Goal: Book appointment/travel/reservation

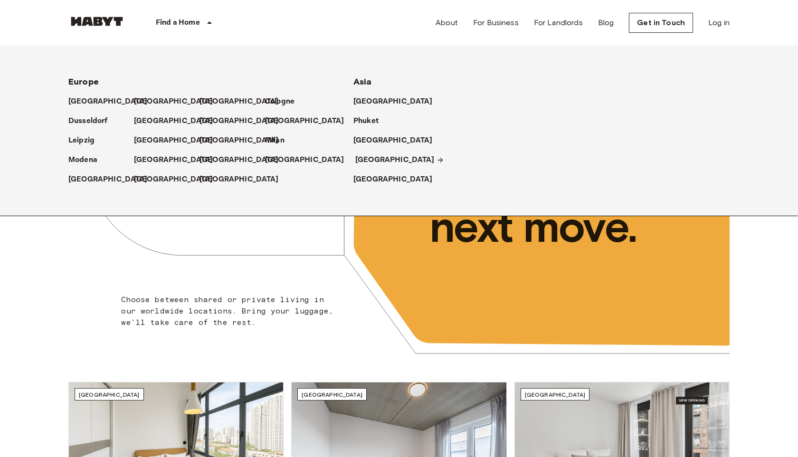
click at [373, 162] on p "[GEOGRAPHIC_DATA]" at bounding box center [394, 159] width 79 height 11
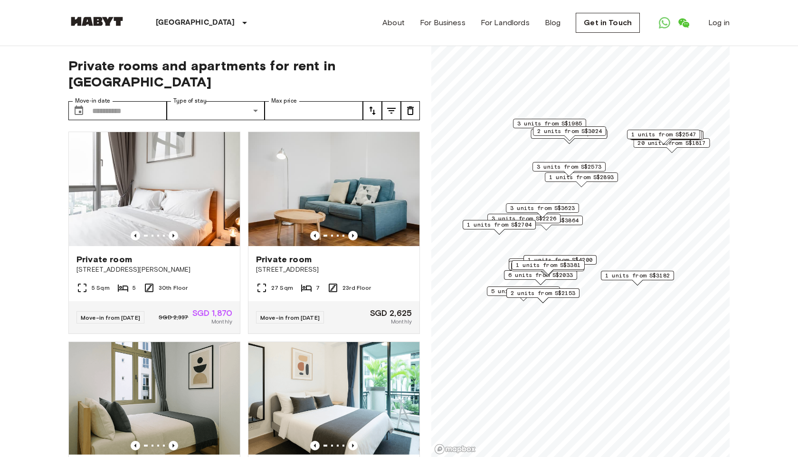
click at [637, 275] on span "1 units from S$3182" at bounding box center [637, 275] width 65 height 9
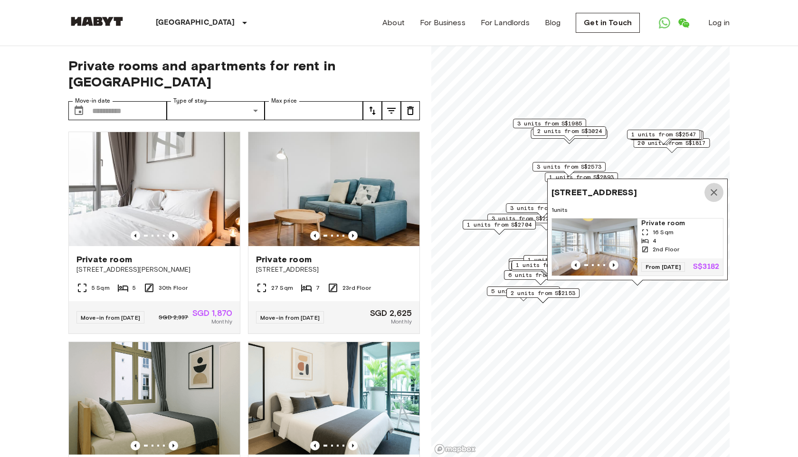
click at [713, 189] on icon "Map marker" at bounding box center [713, 192] width 11 height 11
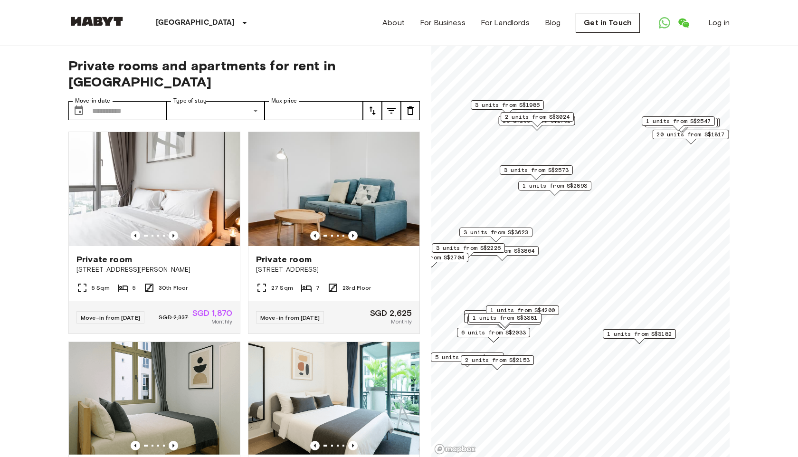
click at [512, 339] on div "6 units from S$2033" at bounding box center [493, 335] width 73 height 15
click at [507, 333] on span "6 units from S$2033" at bounding box center [493, 332] width 65 height 9
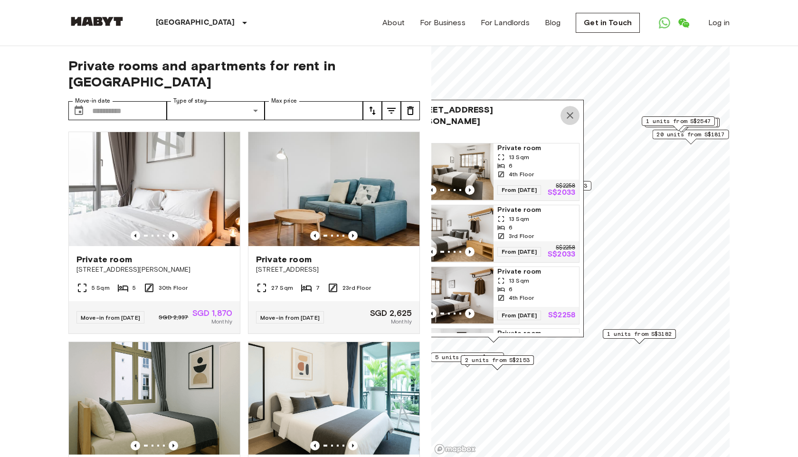
click at [566, 112] on icon "Map marker" at bounding box center [569, 115] width 11 height 11
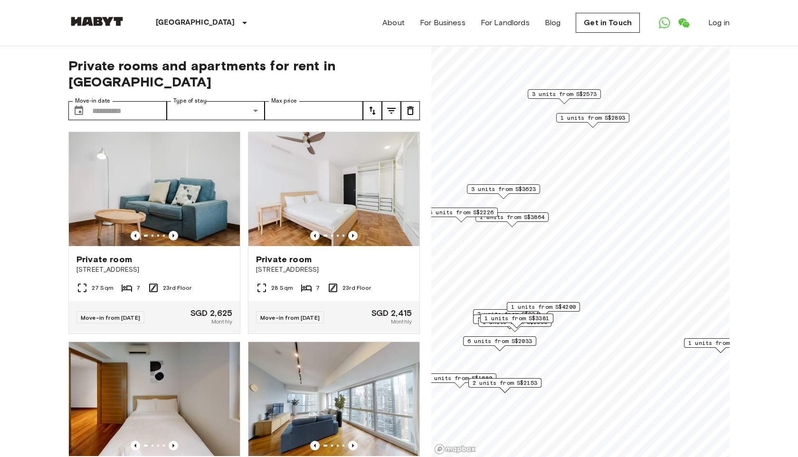
click at [466, 211] on span "3 units from S$2226" at bounding box center [461, 212] width 65 height 9
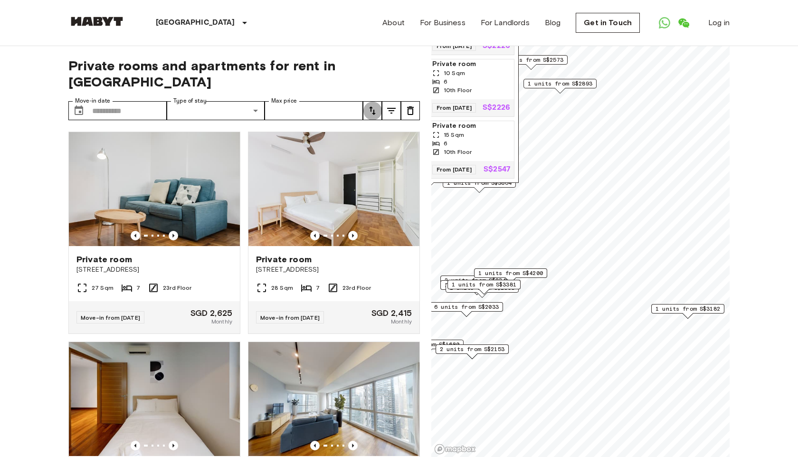
click at [371, 101] on button "tune" at bounding box center [372, 110] width 19 height 19
click at [398, 116] on li "Earliest availability" at bounding box center [410, 112] width 95 height 17
click at [191, 164] on img at bounding box center [154, 189] width 171 height 114
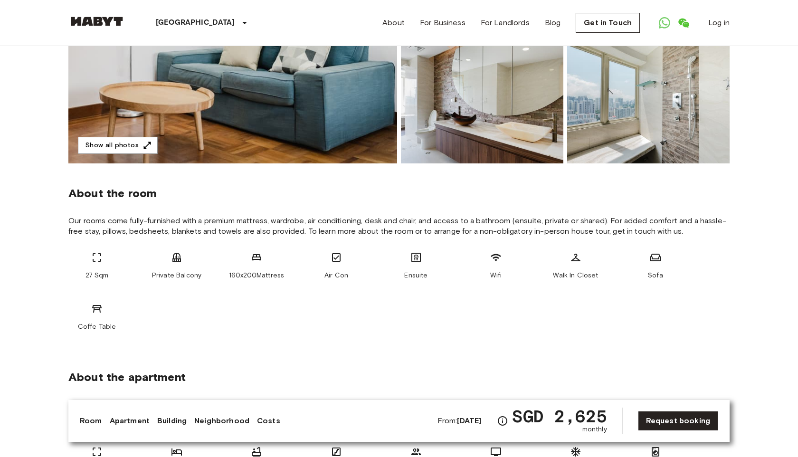
scroll to position [55, 0]
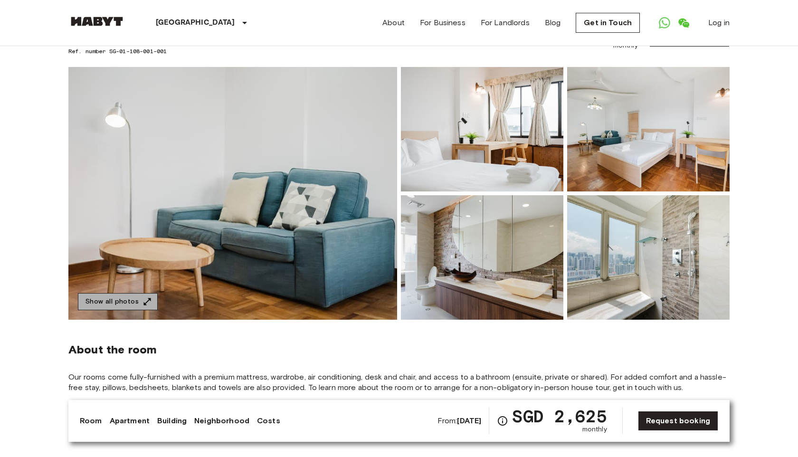
click at [133, 303] on button "Show all photos" at bounding box center [118, 302] width 80 height 18
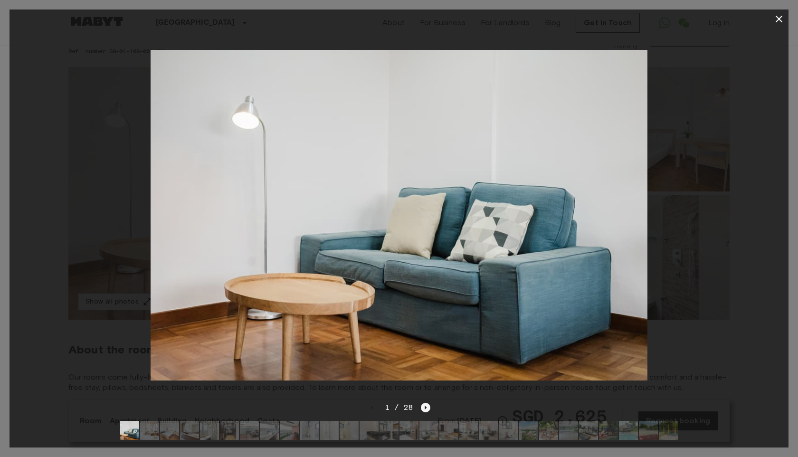
click at [423, 408] on icon "Next image" at bounding box center [425, 407] width 9 height 9
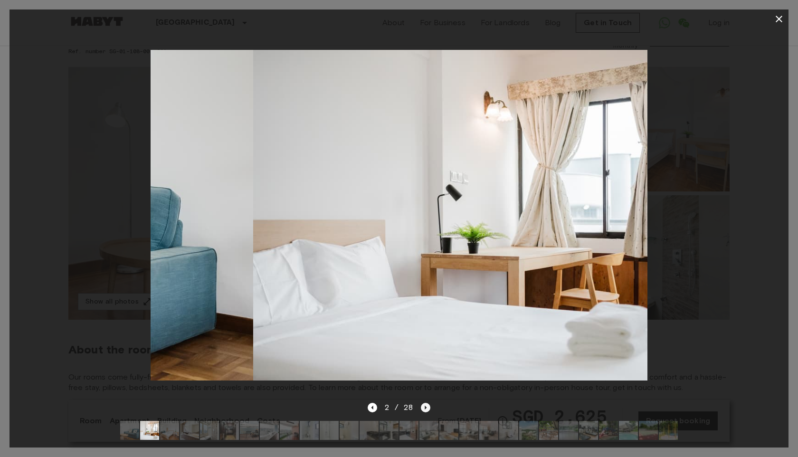
click at [424, 408] on icon "Next image" at bounding box center [425, 407] width 9 height 9
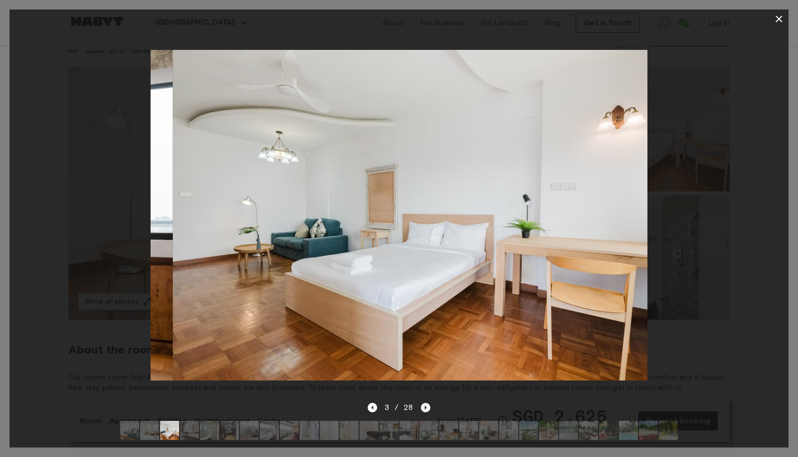
click at [424, 408] on icon "Next image" at bounding box center [425, 407] width 9 height 9
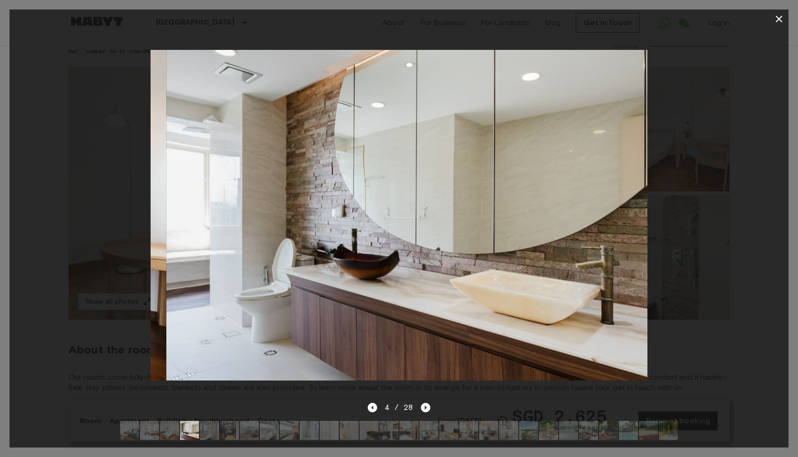
click at [424, 408] on icon "Next image" at bounding box center [425, 407] width 9 height 9
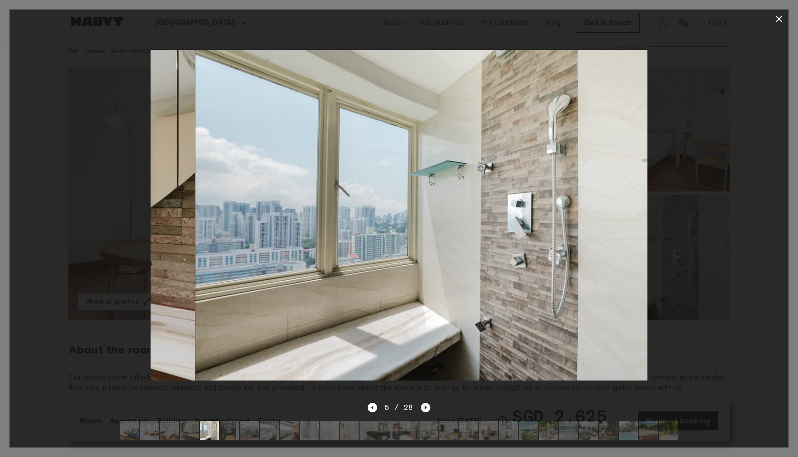
click at [424, 408] on icon "Next image" at bounding box center [425, 407] width 9 height 9
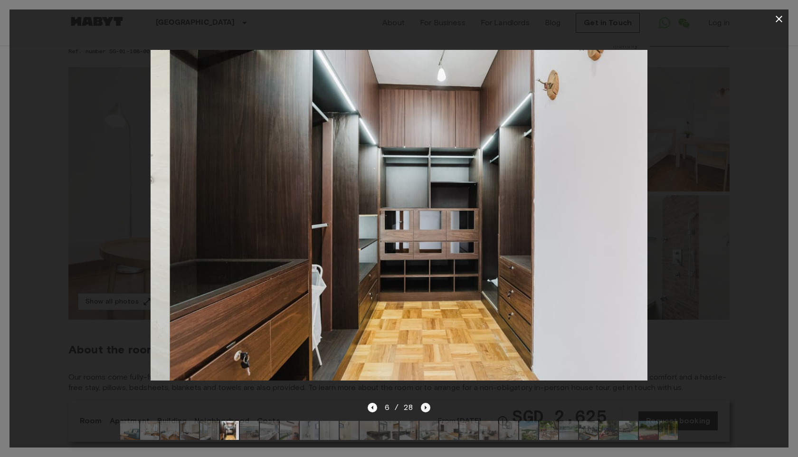
click at [424, 408] on icon "Next image" at bounding box center [425, 407] width 9 height 9
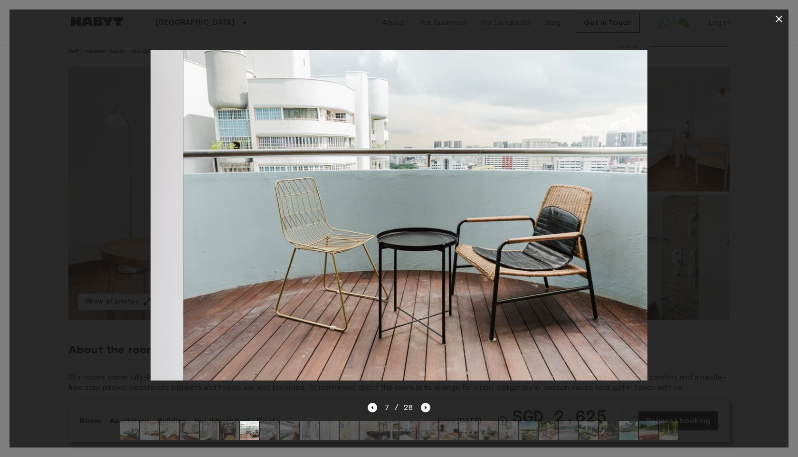
click at [425, 408] on icon "Next image" at bounding box center [426, 408] width 2 height 4
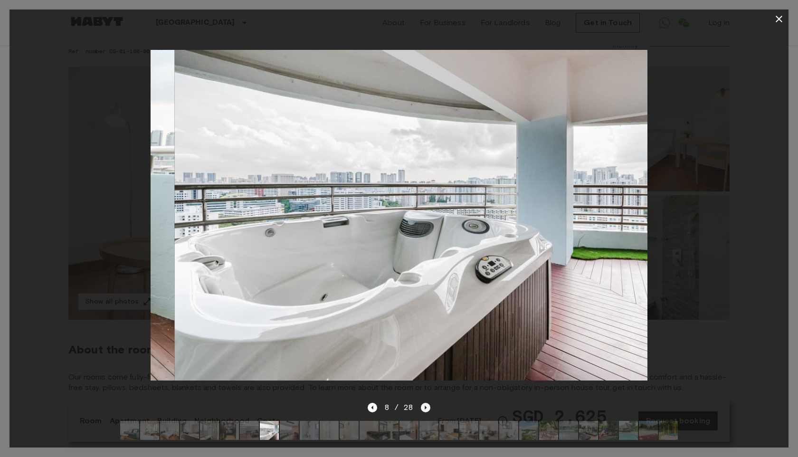
click at [425, 408] on icon "Next image" at bounding box center [426, 408] width 2 height 4
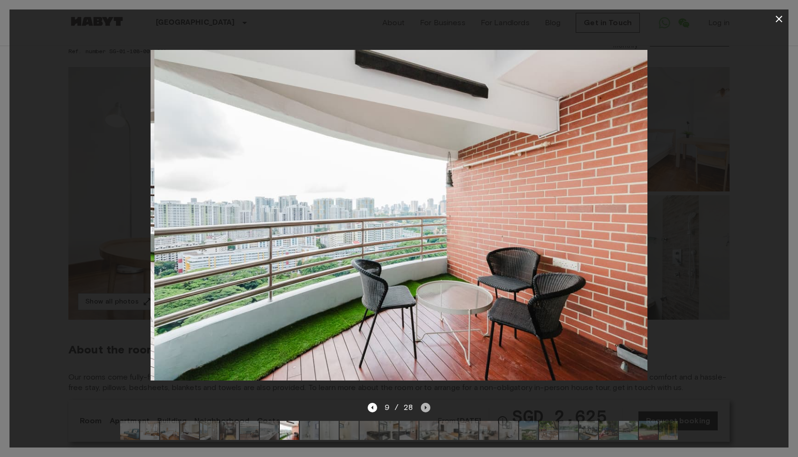
click at [425, 407] on icon "Next image" at bounding box center [426, 408] width 2 height 4
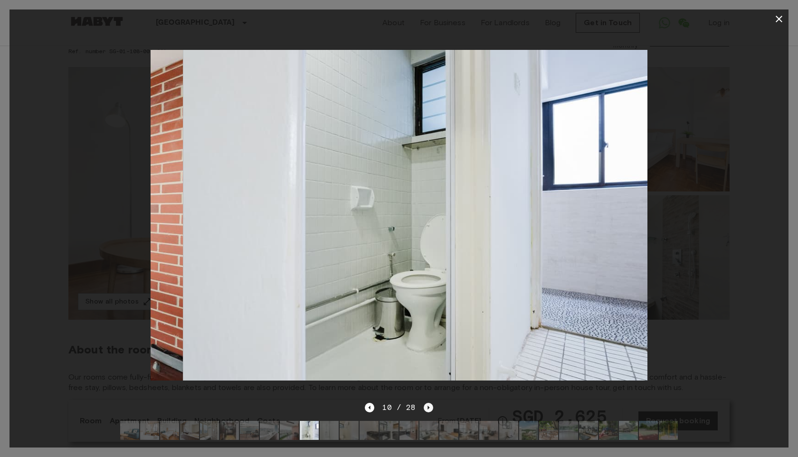
click at [425, 407] on icon "Next image" at bounding box center [428, 407] width 9 height 9
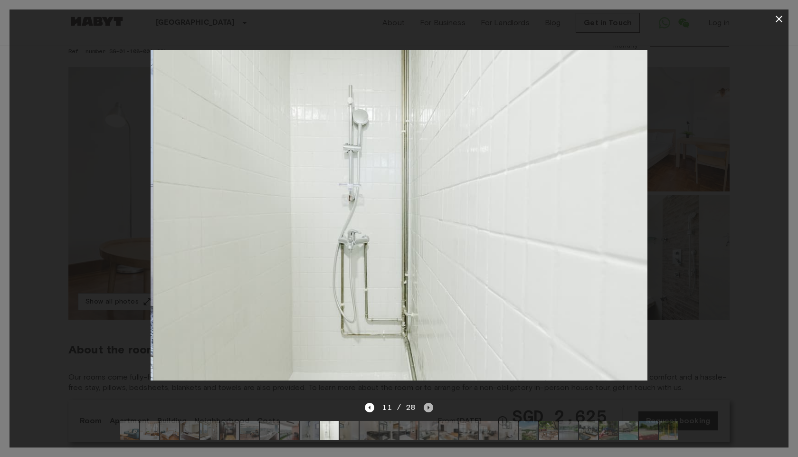
click at [426, 408] on icon "Next image" at bounding box center [428, 407] width 9 height 9
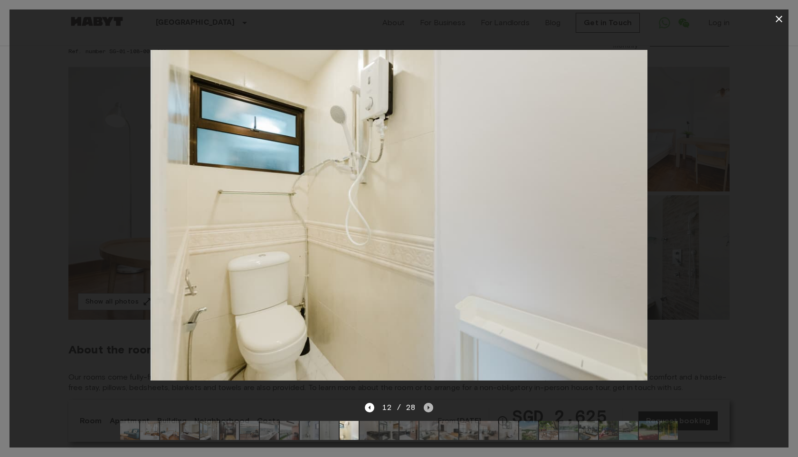
click at [426, 408] on icon "Next image" at bounding box center [428, 407] width 9 height 9
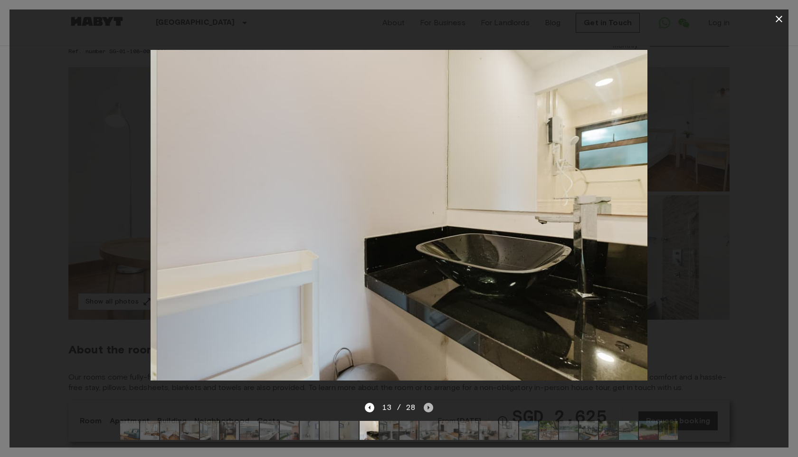
click at [426, 408] on icon "Next image" at bounding box center [428, 407] width 9 height 9
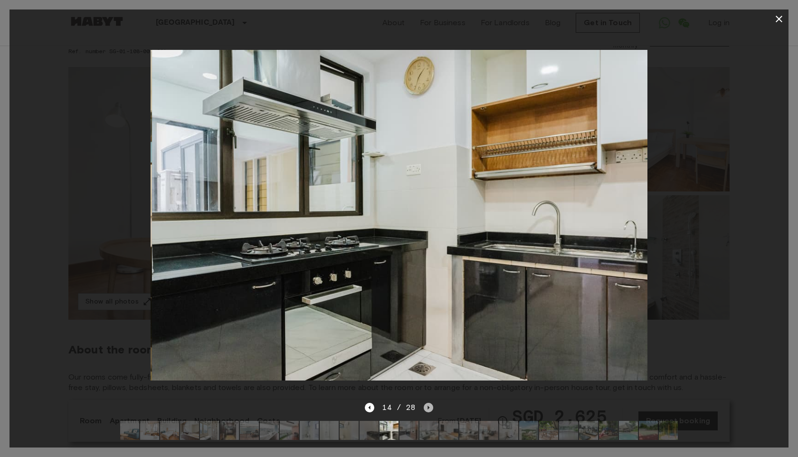
click at [426, 408] on icon "Next image" at bounding box center [428, 407] width 9 height 9
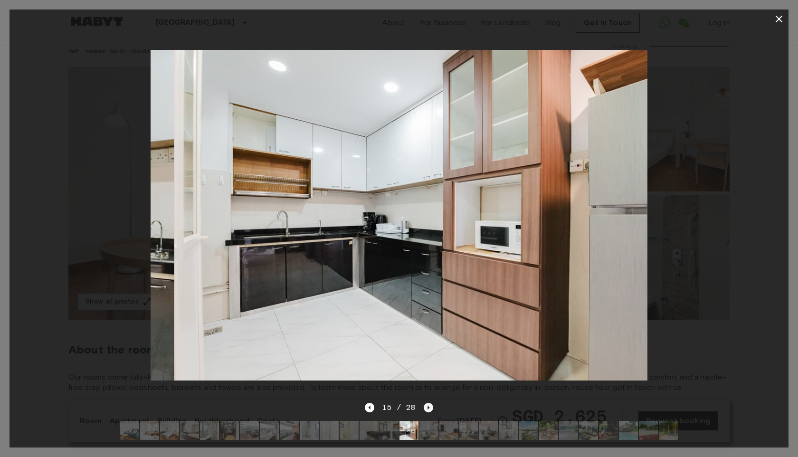
click at [426, 408] on icon "Next image" at bounding box center [428, 407] width 9 height 9
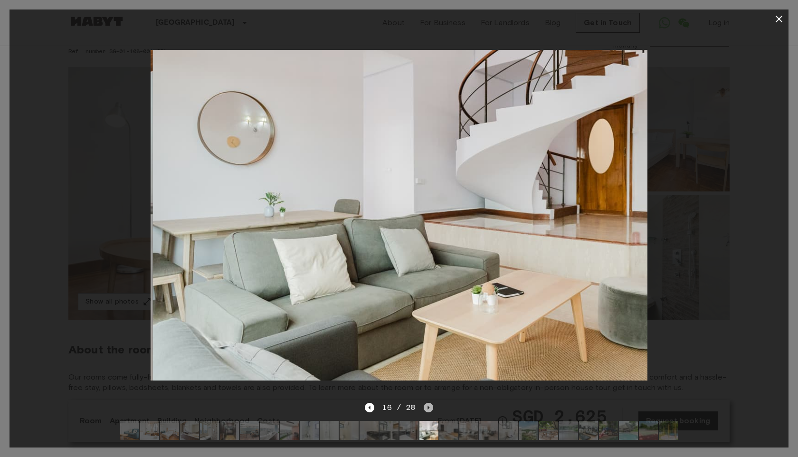
click at [426, 408] on icon "Next image" at bounding box center [428, 407] width 9 height 9
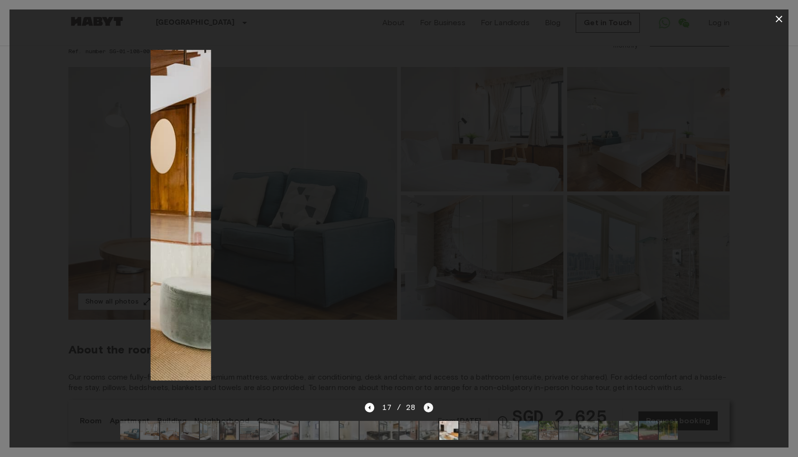
click at [426, 408] on icon "Next image" at bounding box center [428, 407] width 9 height 9
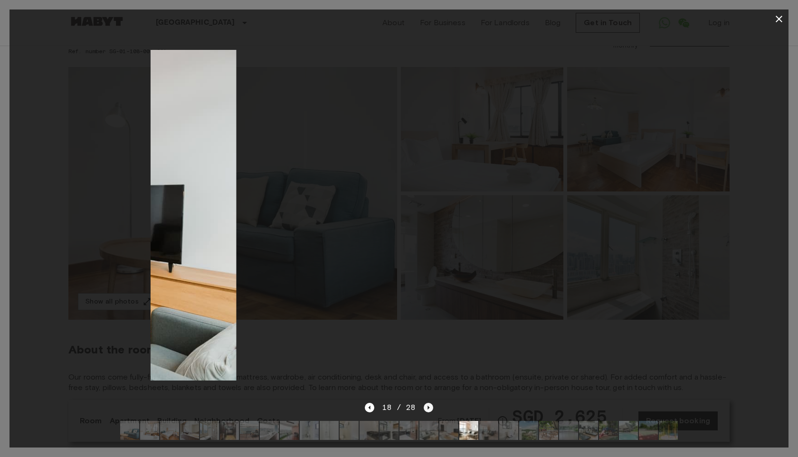
click at [426, 408] on icon "Next image" at bounding box center [428, 407] width 9 height 9
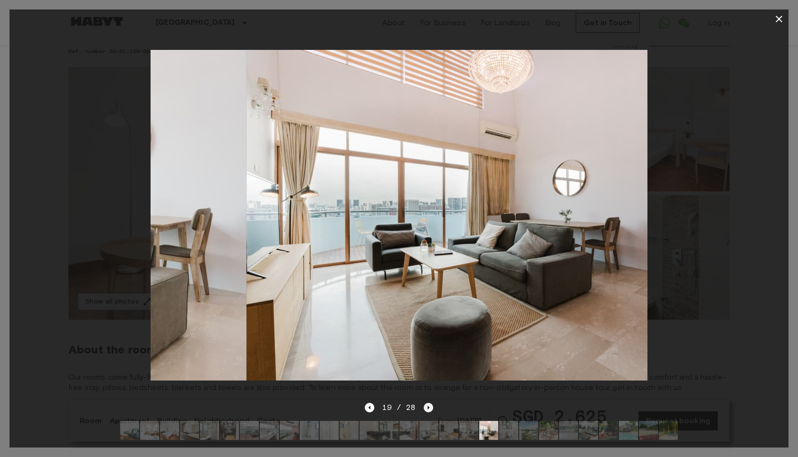
click at [426, 408] on icon "Next image" at bounding box center [428, 407] width 9 height 9
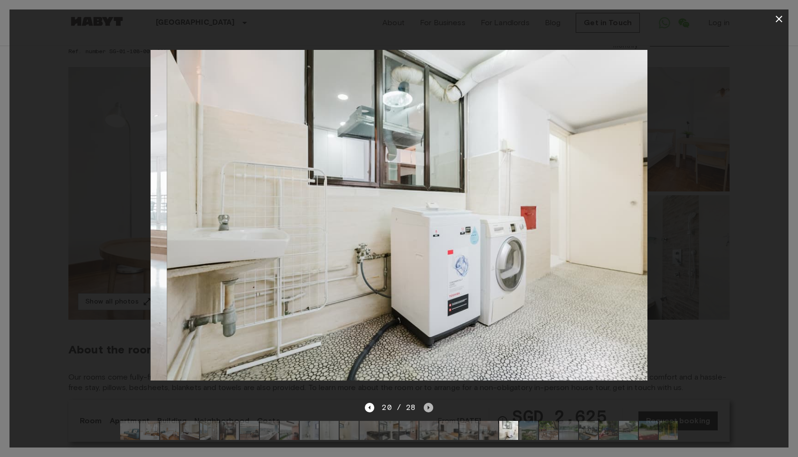
click at [426, 408] on icon "Next image" at bounding box center [428, 407] width 9 height 9
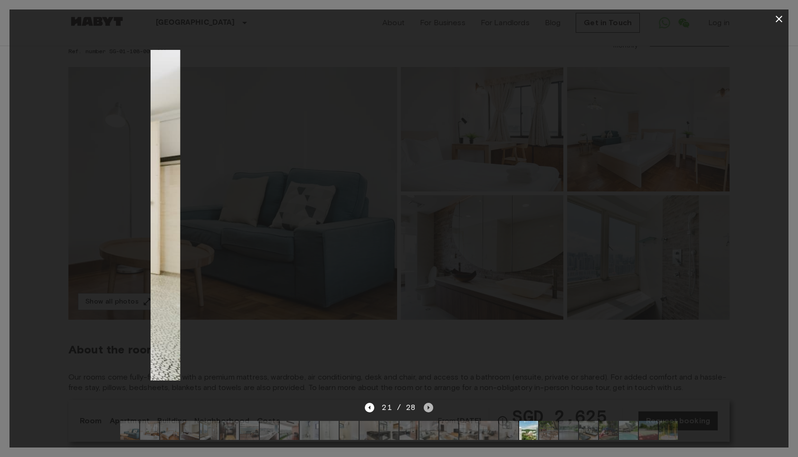
click at [426, 408] on icon "Next image" at bounding box center [428, 407] width 9 height 9
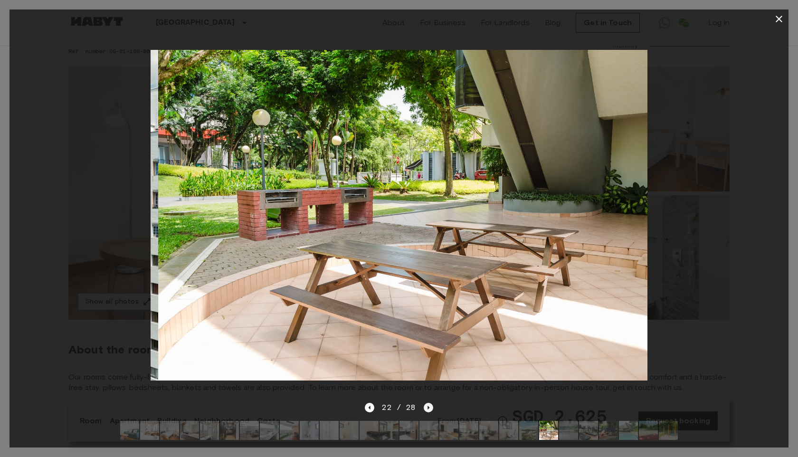
click at [426, 408] on icon "Next image" at bounding box center [428, 407] width 9 height 9
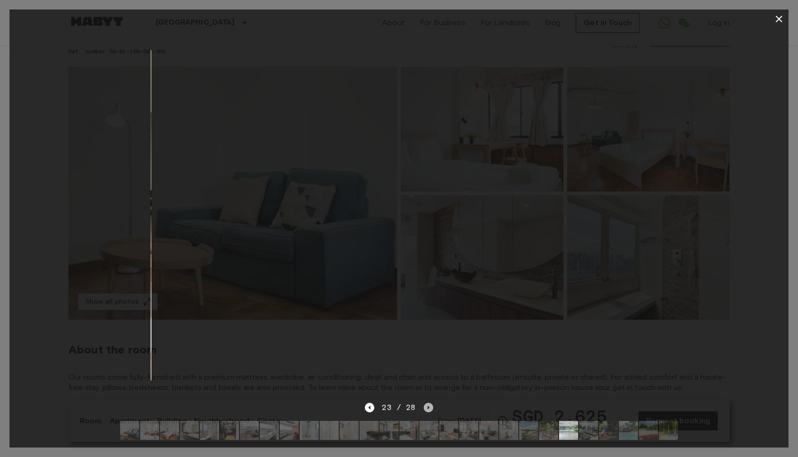
click at [426, 408] on icon "Next image" at bounding box center [428, 407] width 9 height 9
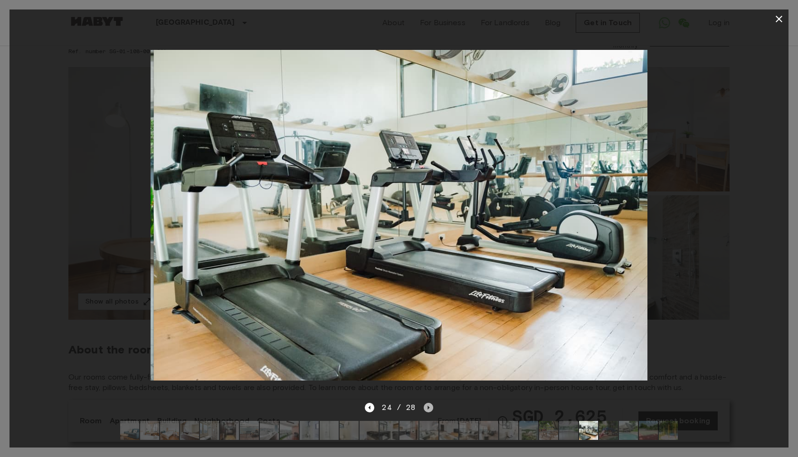
click at [426, 408] on icon "Next image" at bounding box center [428, 407] width 9 height 9
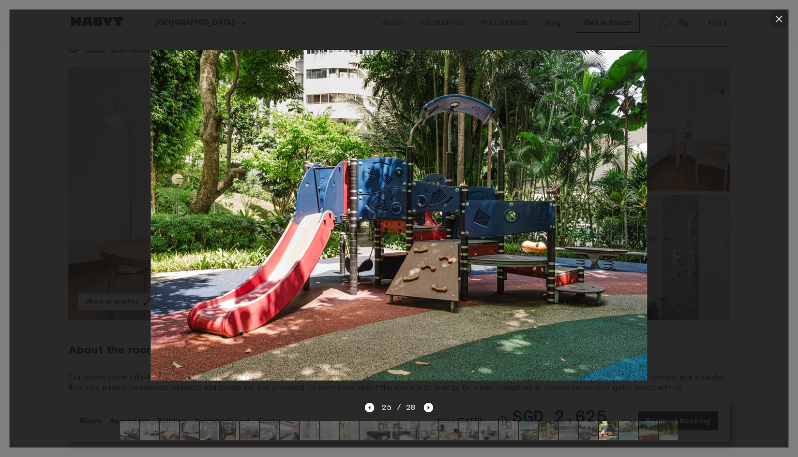
click at [776, 20] on icon "button" at bounding box center [778, 18] width 11 height 11
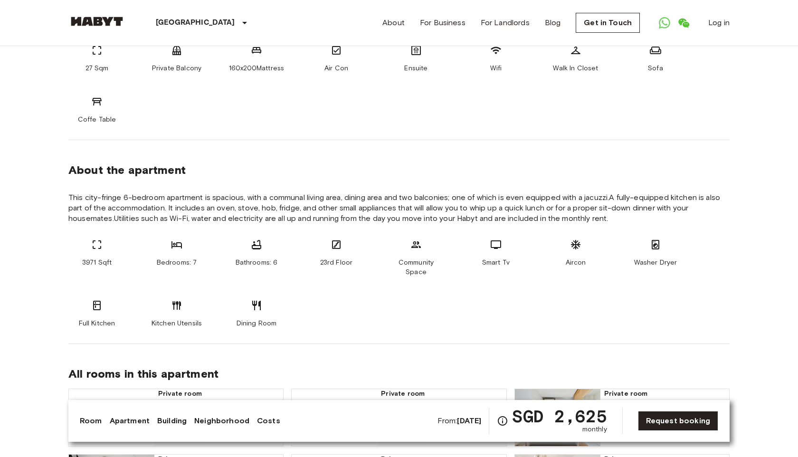
scroll to position [665, 0]
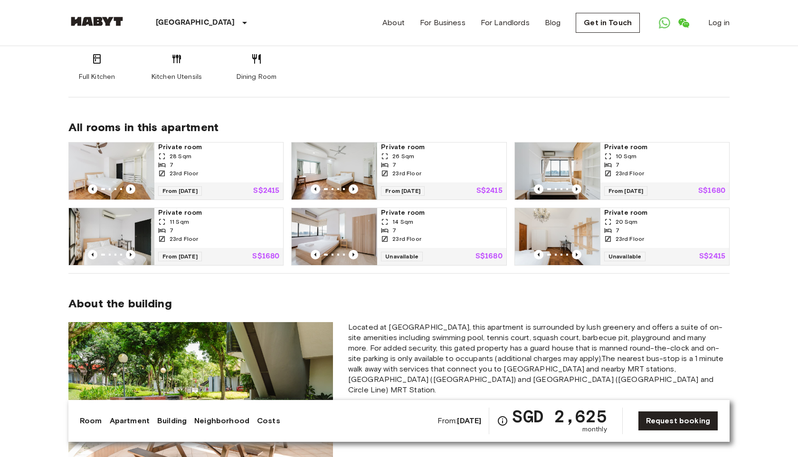
click at [682, 433] on div "From: [DATE] SGD 2,625 monthly Request booking" at bounding box center [577, 421] width 281 height 27
click at [675, 425] on link "Request booking" at bounding box center [678, 421] width 80 height 20
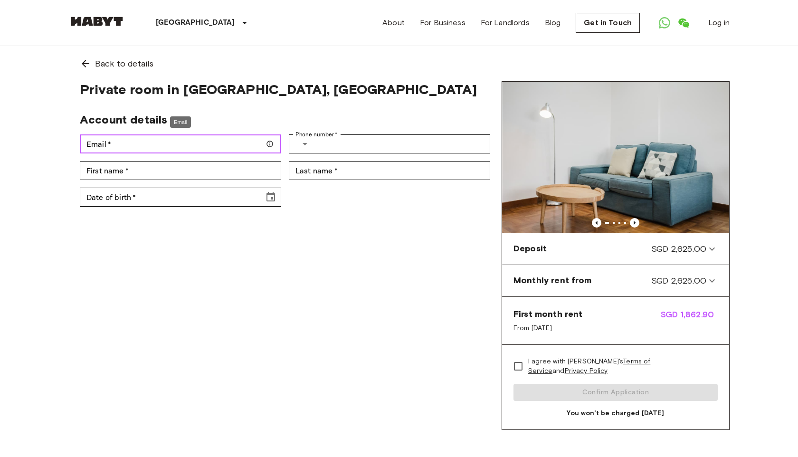
click at [117, 138] on input "Email   *" at bounding box center [180, 143] width 201 height 19
click at [491, 300] on div "Private room in [GEOGRAPHIC_DATA], [GEOGRAPHIC_DATA] - SG Account details Email…" at bounding box center [284, 255] width 433 height 349
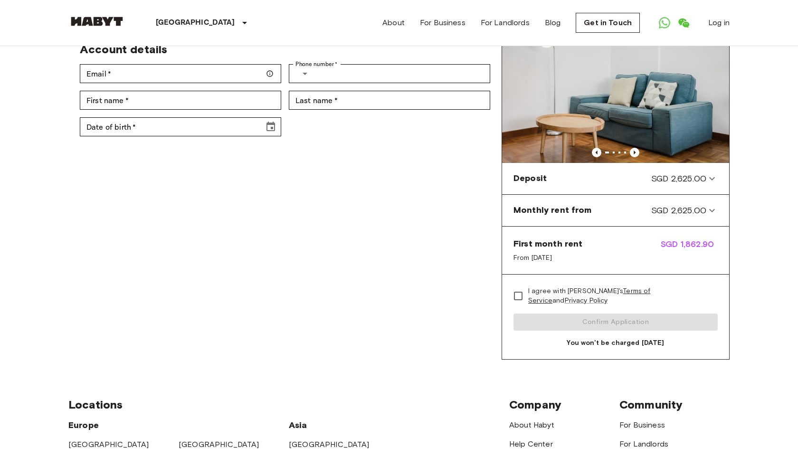
scroll to position [71, 0]
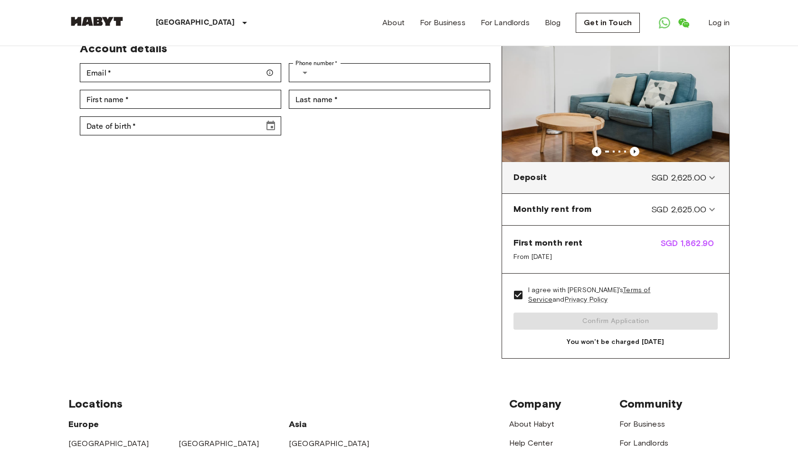
click at [716, 178] on icon at bounding box center [711, 177] width 11 height 11
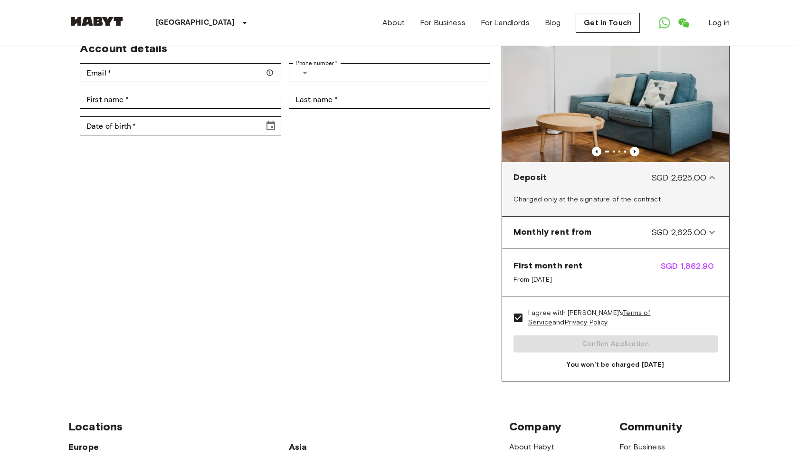
click at [716, 178] on icon at bounding box center [711, 177] width 11 height 11
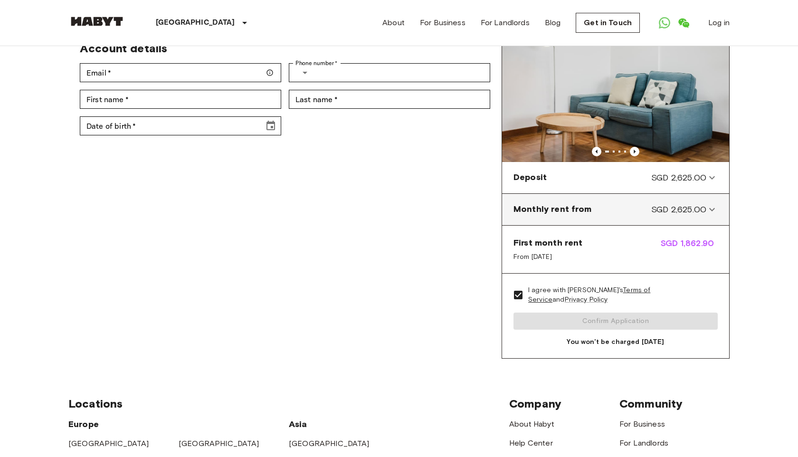
click at [709, 209] on icon at bounding box center [711, 209] width 11 height 11
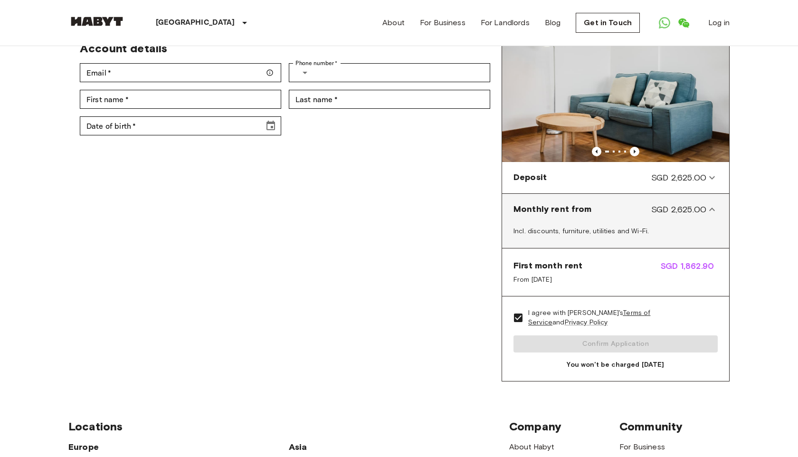
click at [709, 209] on icon at bounding box center [711, 209] width 11 height 11
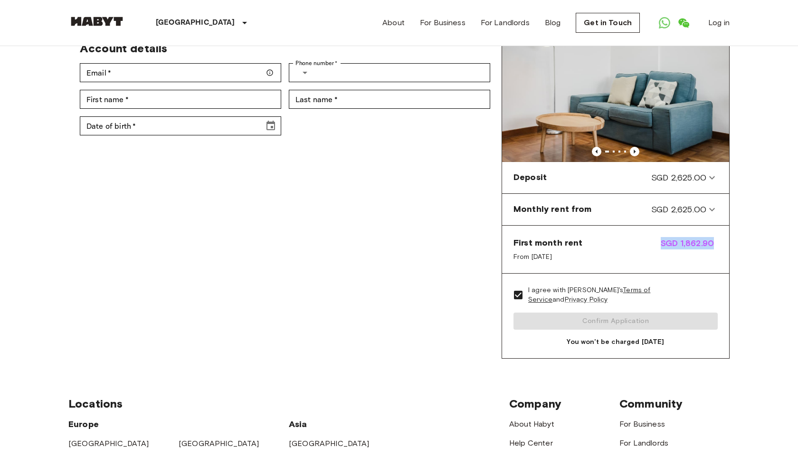
drag, startPoint x: 658, startPoint y: 240, endPoint x: 721, endPoint y: 240, distance: 63.6
click at [721, 240] on div "First month rent From [DATE] SGD 1,862.90" at bounding box center [615, 250] width 227 height 48
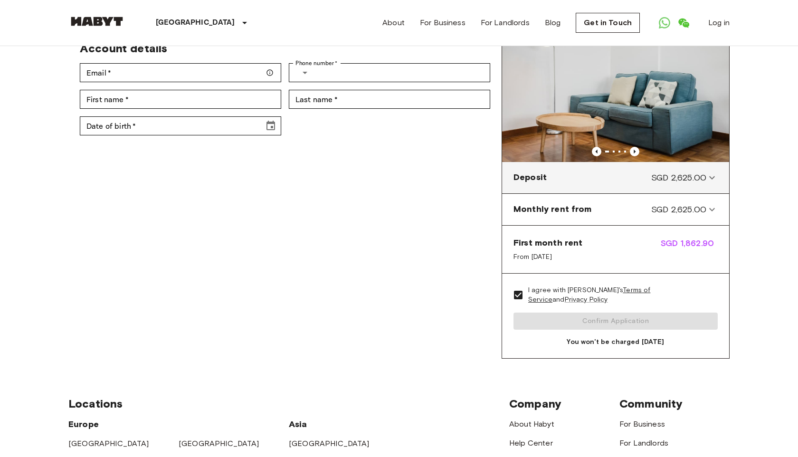
click at [711, 178] on icon at bounding box center [711, 177] width 11 height 11
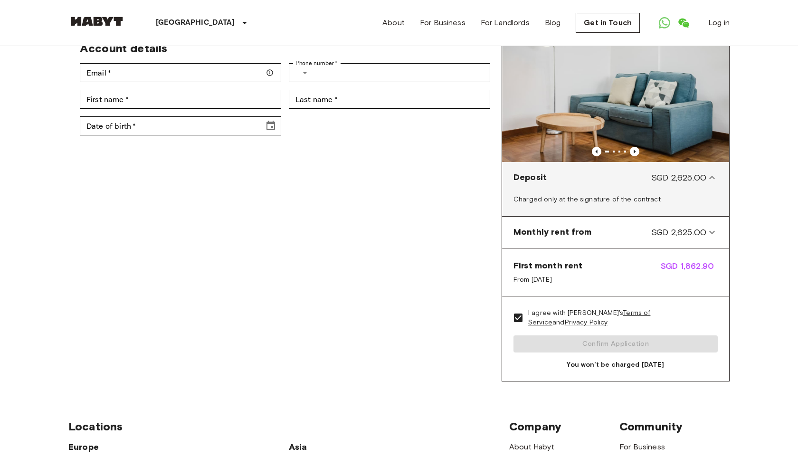
click at [711, 178] on icon at bounding box center [711, 177] width 11 height 11
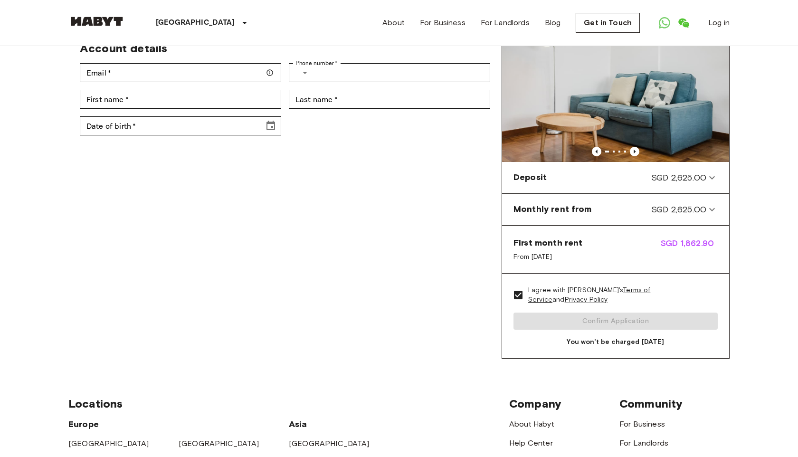
click at [475, 293] on div "Private room in [GEOGRAPHIC_DATA], [GEOGRAPHIC_DATA] - SG Account details Email…" at bounding box center [284, 184] width 433 height 349
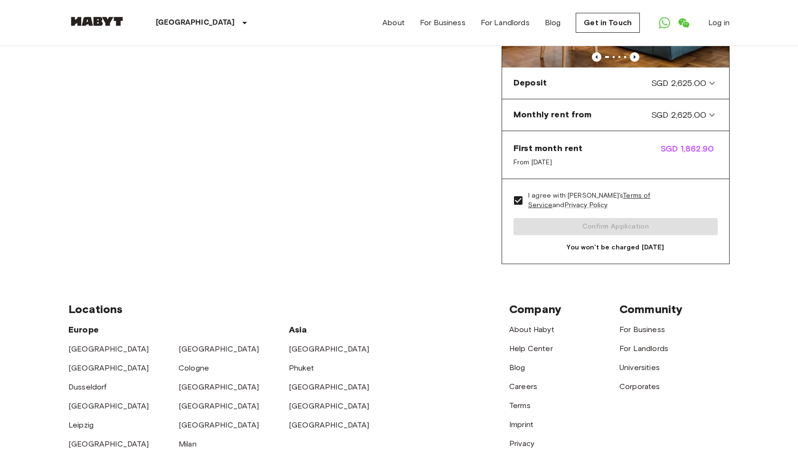
scroll to position [0, 0]
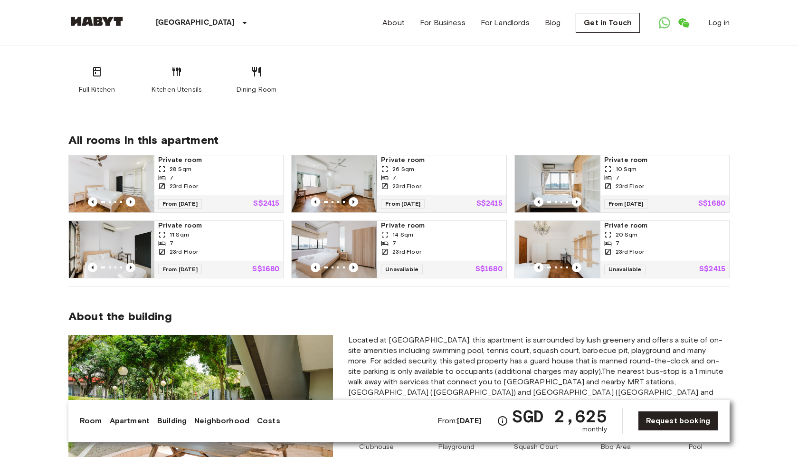
scroll to position [650, 0]
